Goal: Task Accomplishment & Management: Use online tool/utility

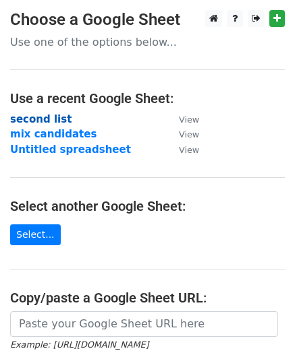
click at [56, 119] on strong "second list" at bounding box center [40, 119] width 61 height 12
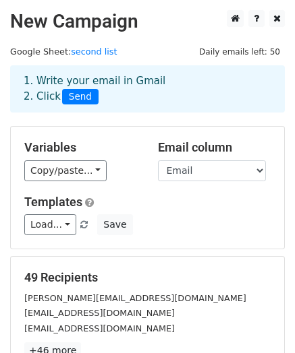
scroll to position [224, 0]
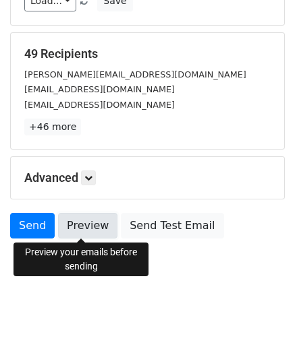
click at [86, 226] on link "Preview" at bounding box center [87, 226] width 59 height 26
